Goal: Transaction & Acquisition: Purchase product/service

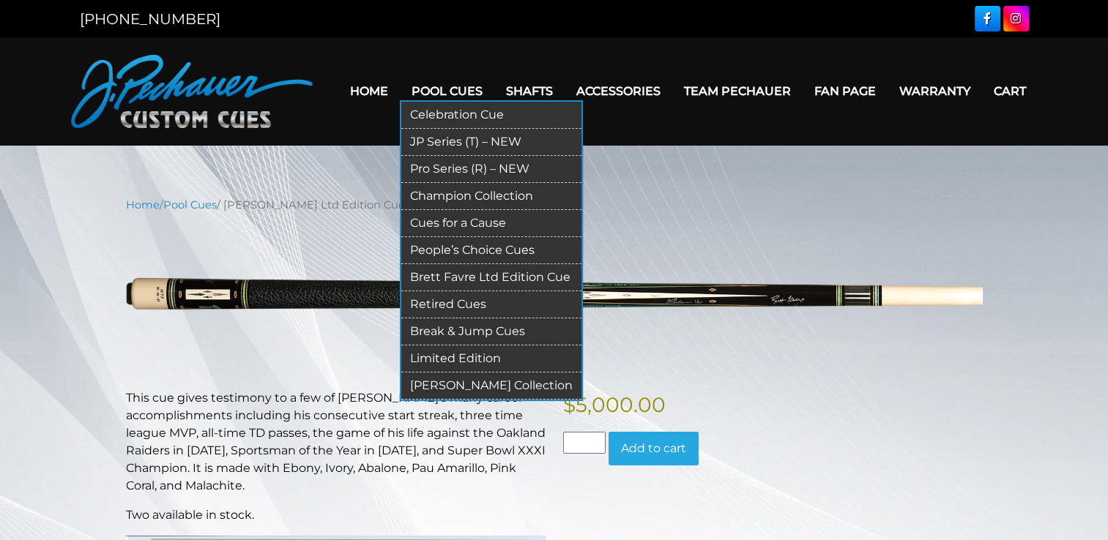
click at [485, 387] on link "[PERSON_NAME] Collection" at bounding box center [491, 386] width 180 height 27
click at [447, 174] on link "Pro Series (R) – NEW" at bounding box center [491, 169] width 180 height 27
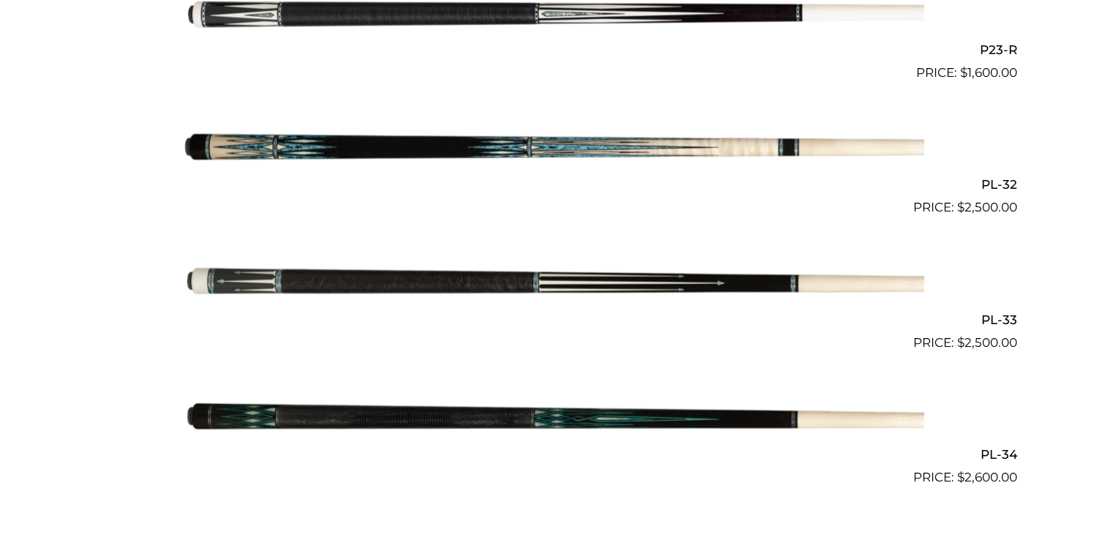
scroll to position [3485, 0]
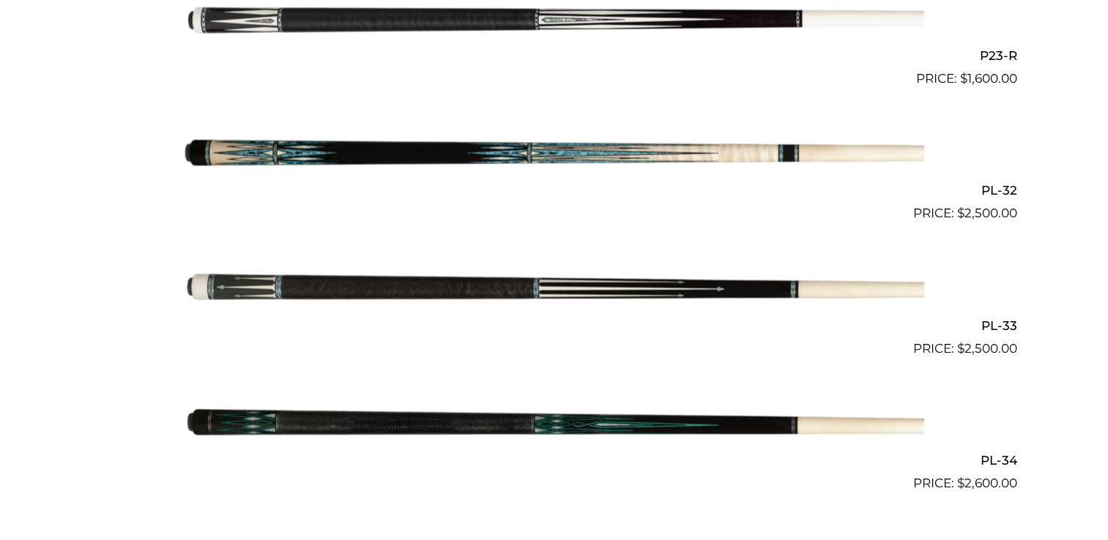
click at [537, 294] on img at bounding box center [555, 290] width 740 height 123
